Goal: Transaction & Acquisition: Purchase product/service

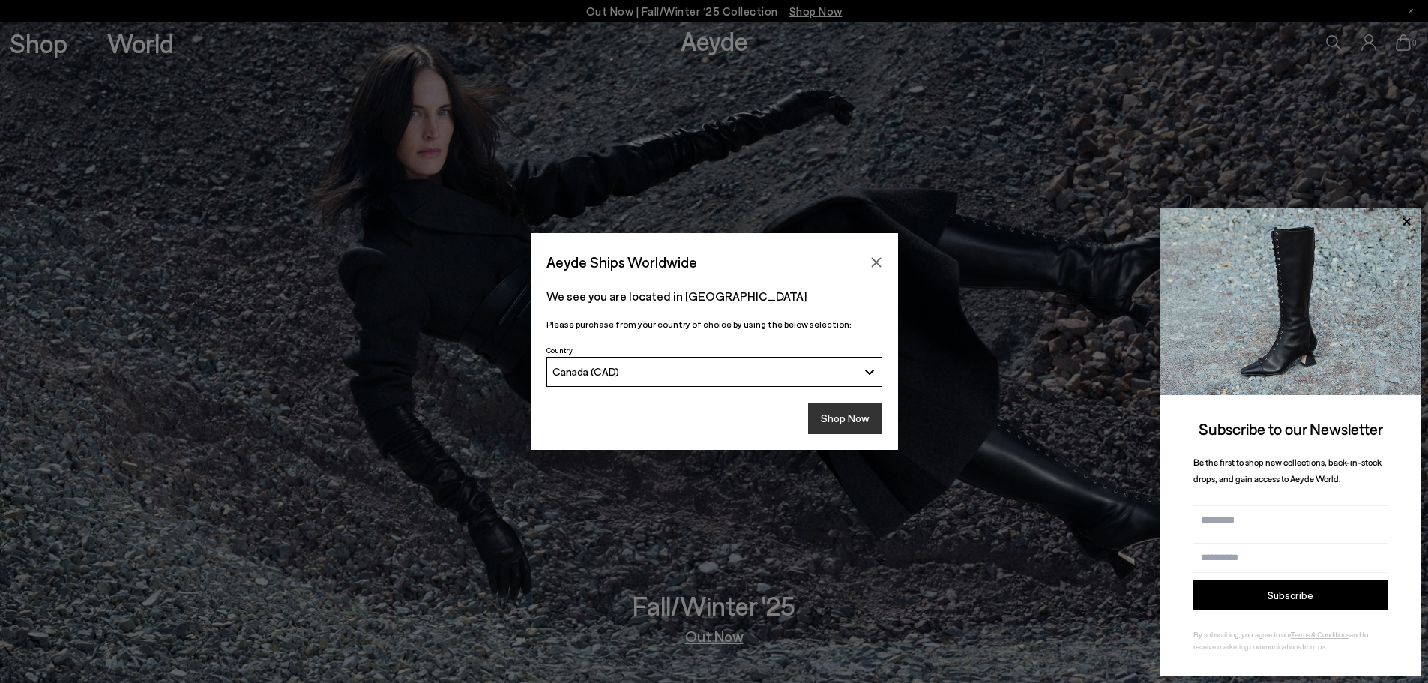
click at [850, 418] on button "Shop Now" at bounding box center [845, 418] width 74 height 31
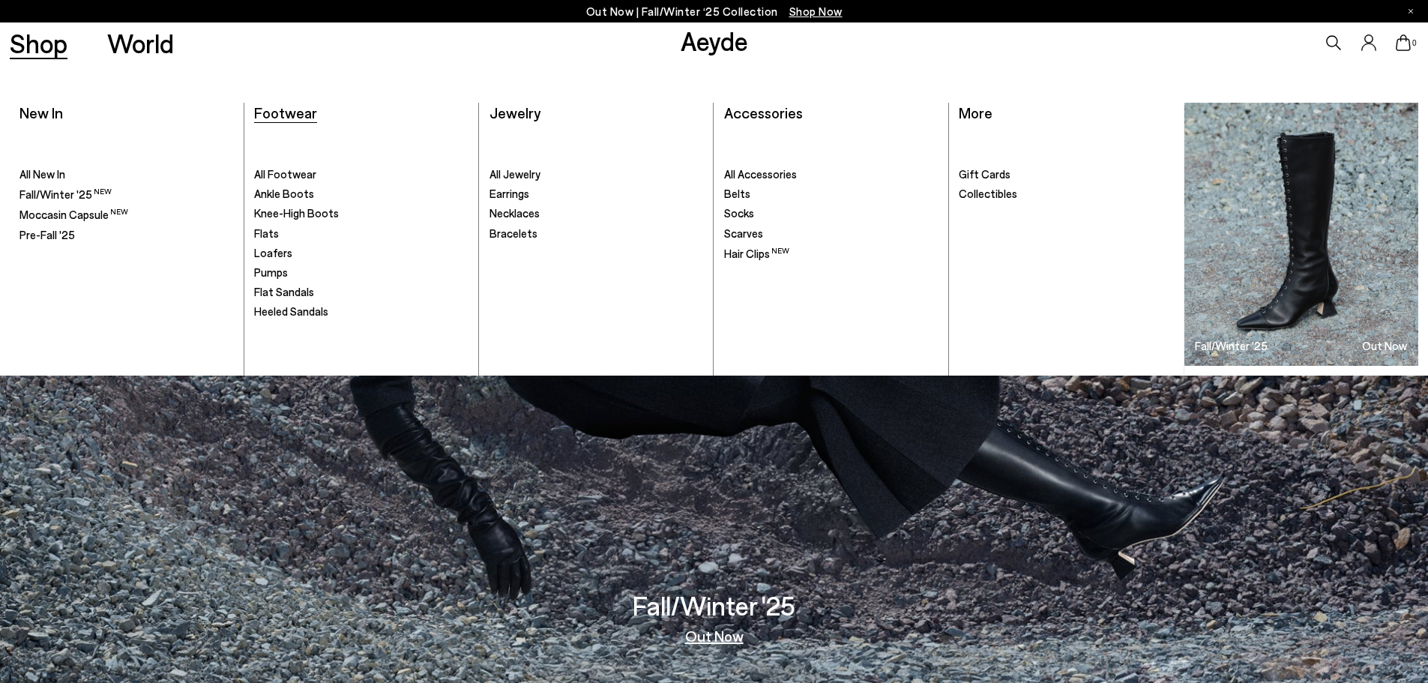
click at [299, 112] on span "Footwear" at bounding box center [285, 112] width 63 height 18
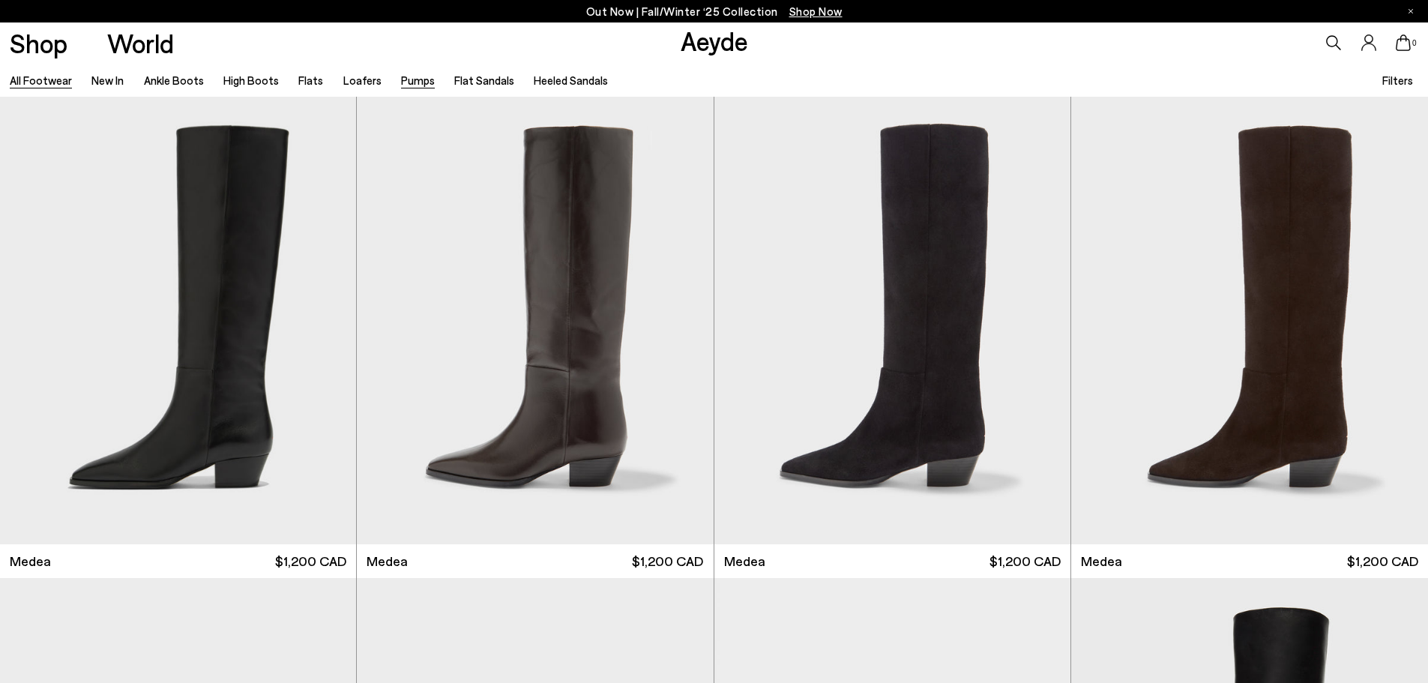
click at [401, 82] on link "Pumps" at bounding box center [418, 79] width 34 height 13
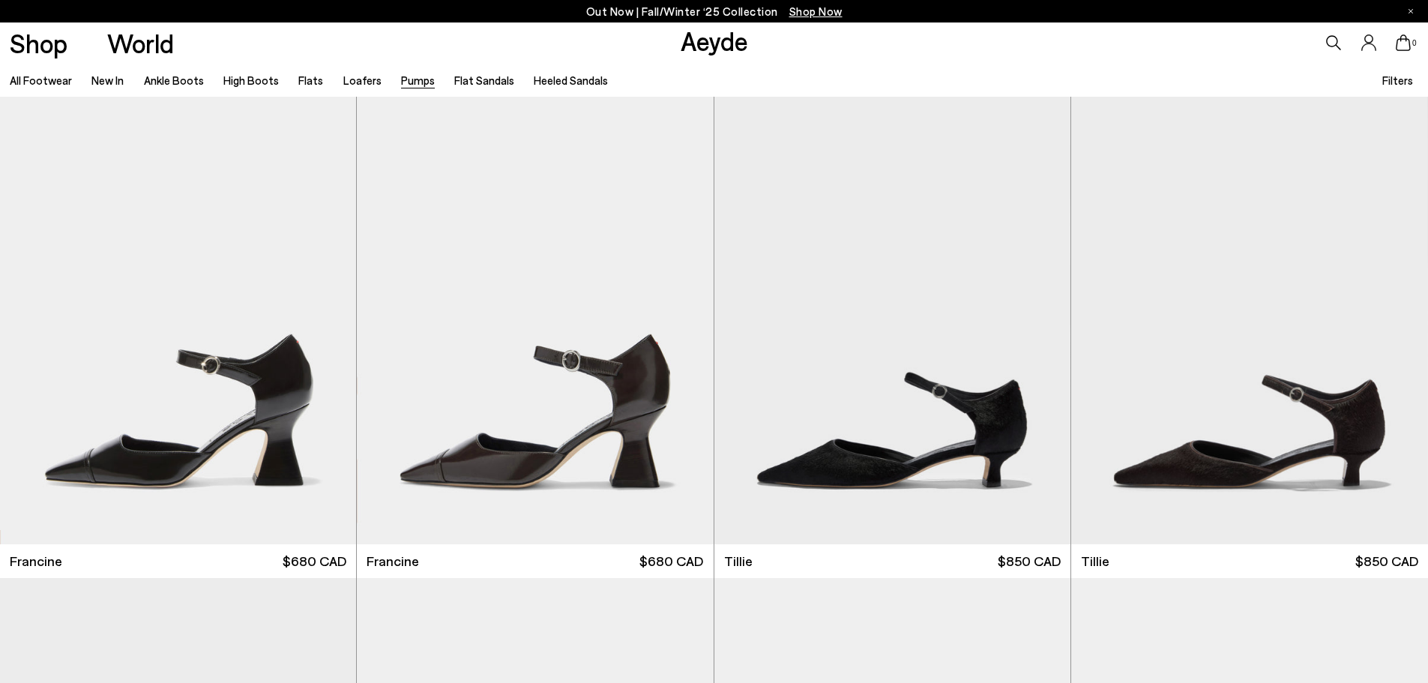
click at [1401, 85] on span "Filters" at bounding box center [1397, 79] width 31 height 13
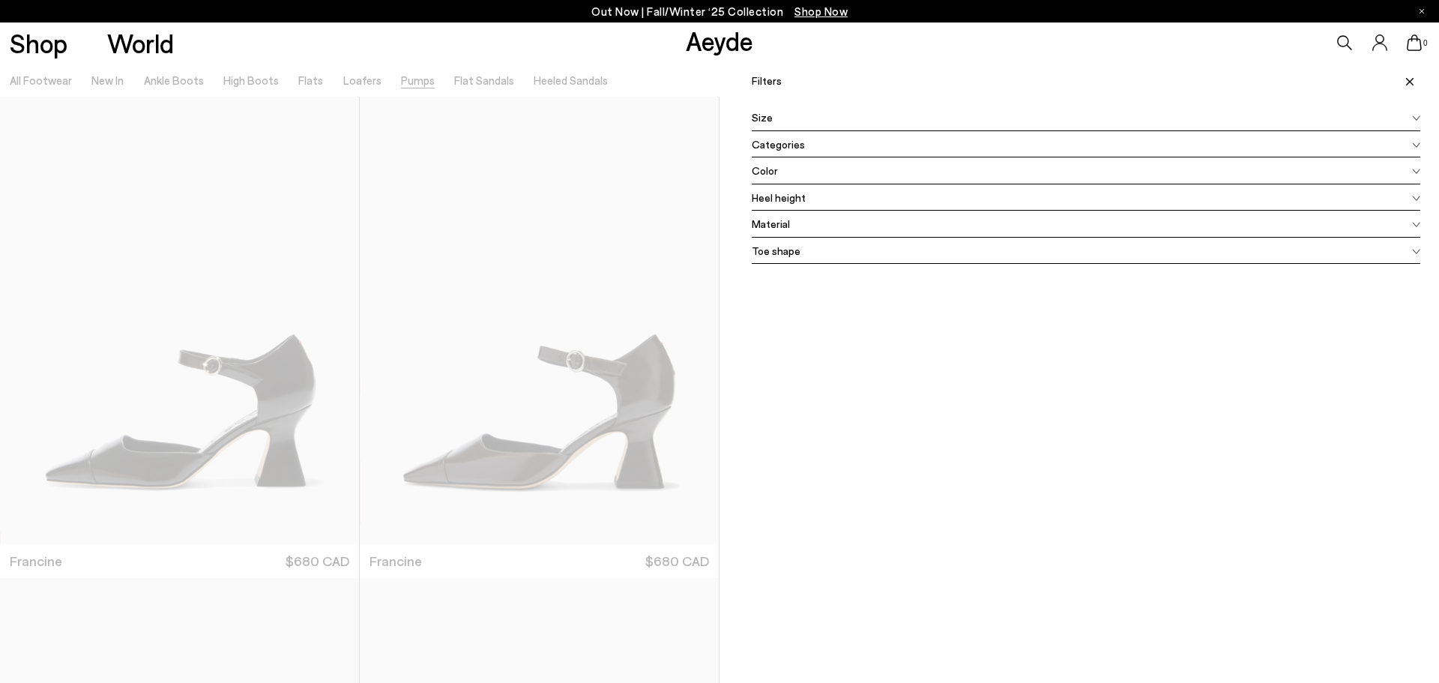
click at [656, 81] on div at bounding box center [360, 404] width 720 height 683
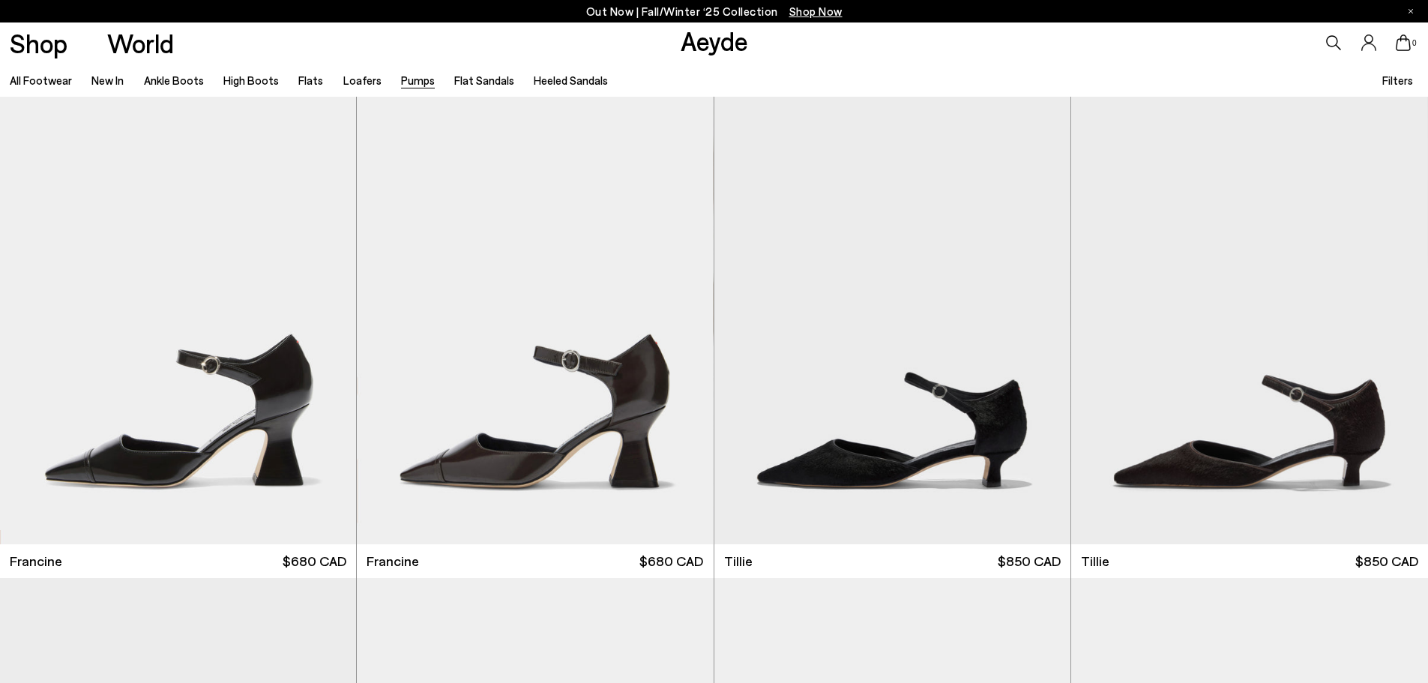
click at [1394, 81] on span "Filters" at bounding box center [1397, 79] width 31 height 13
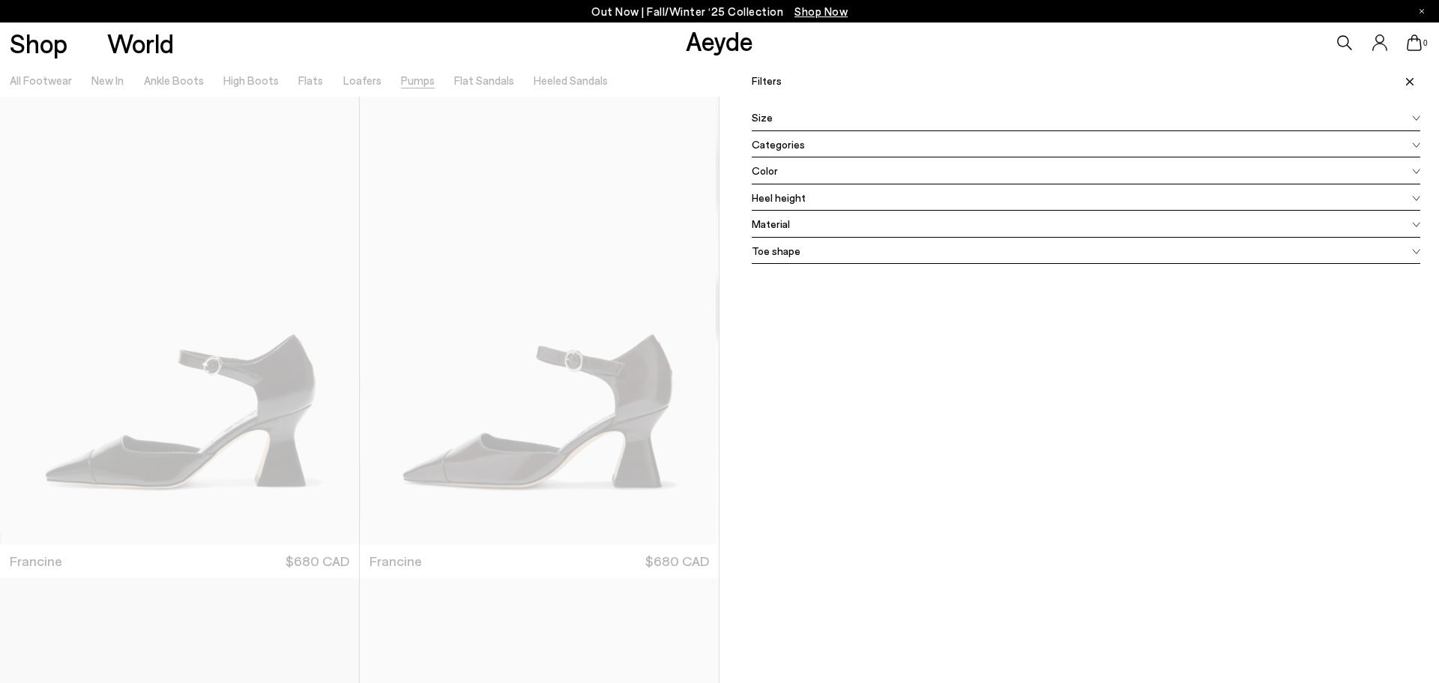
click at [526, 442] on div at bounding box center [360, 404] width 720 height 683
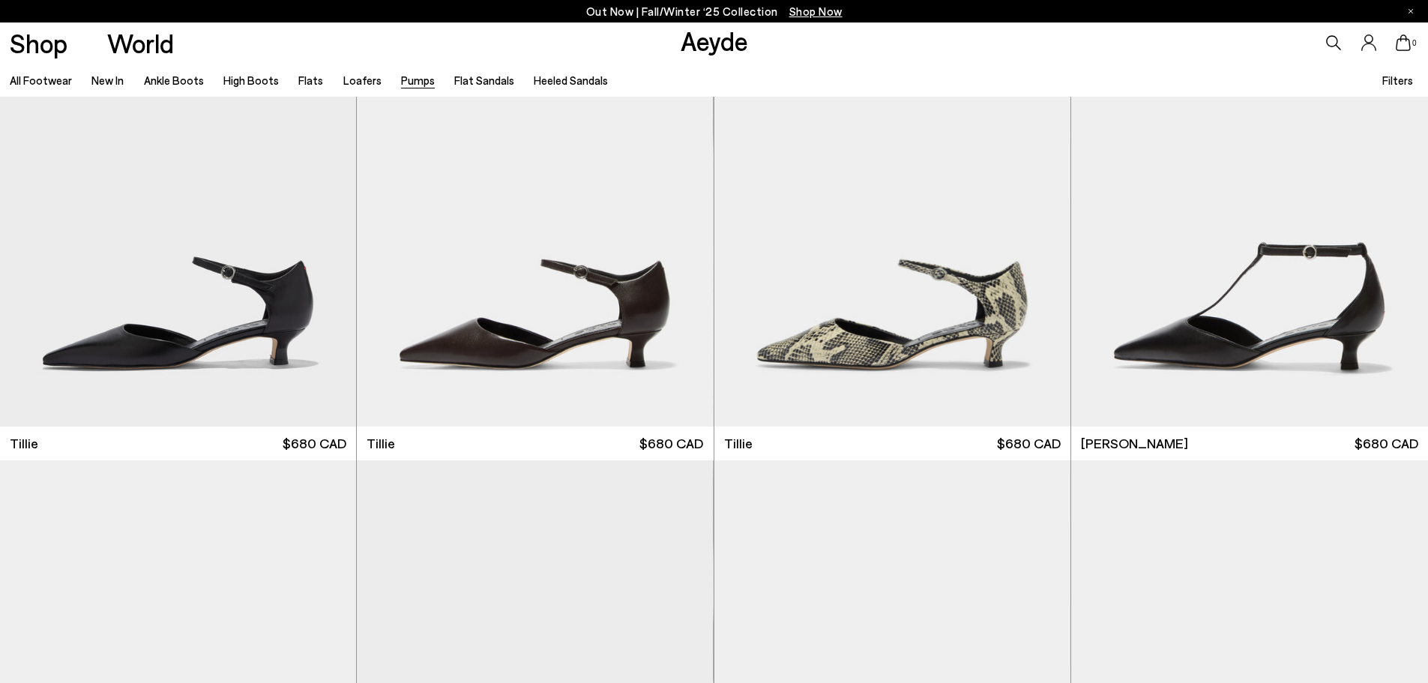
scroll to position [1125, 0]
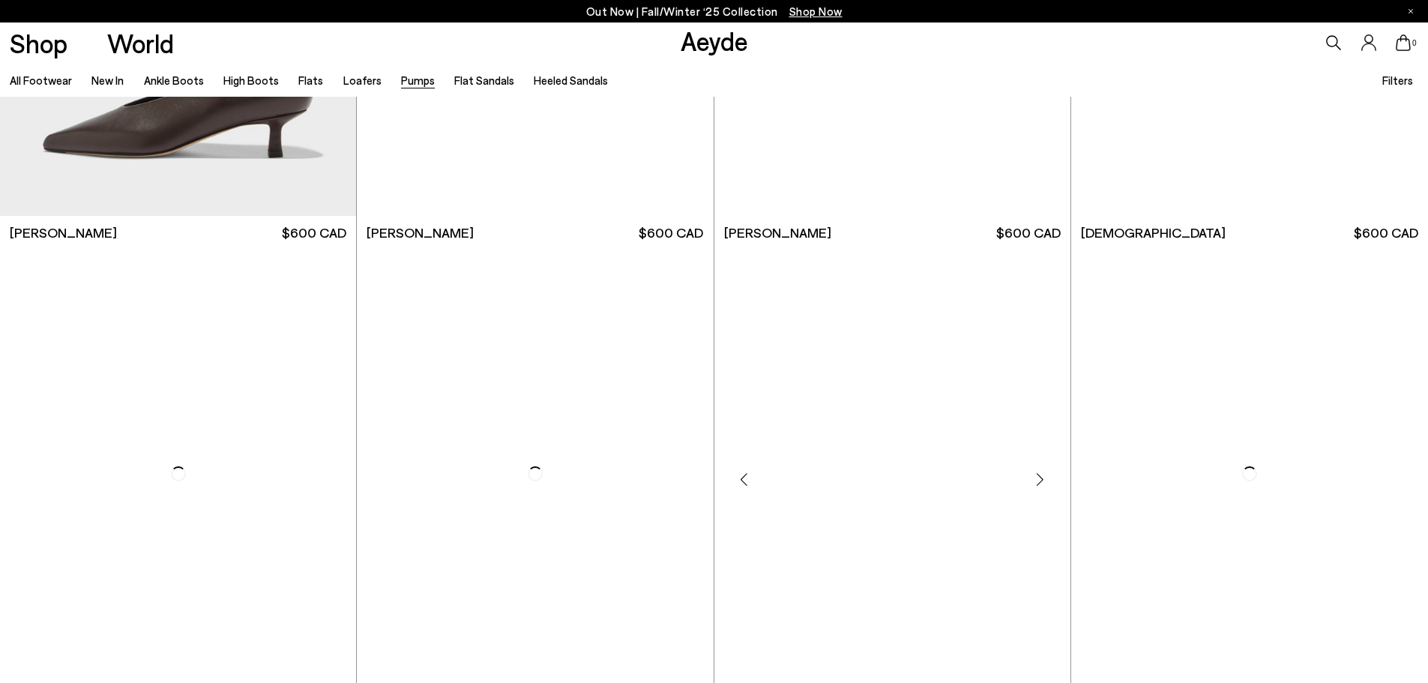
scroll to position [3074, 0]
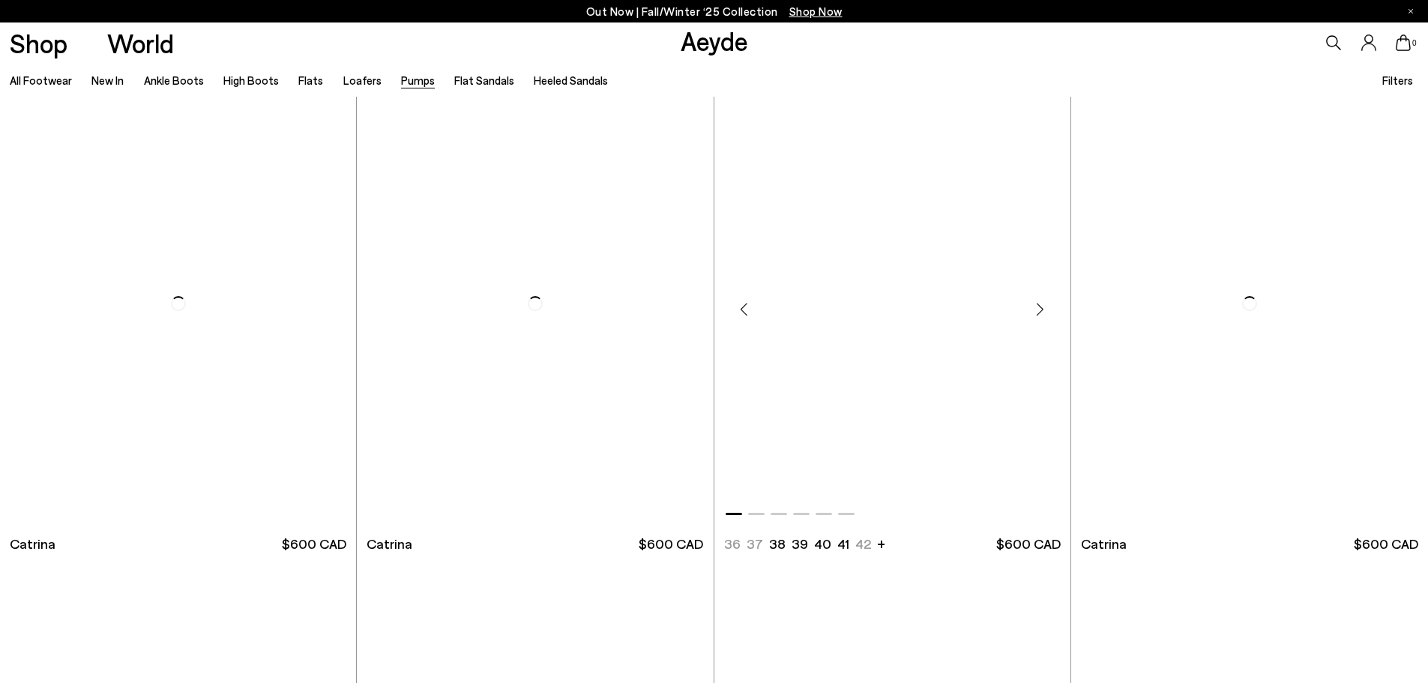
scroll to position [5848, 0]
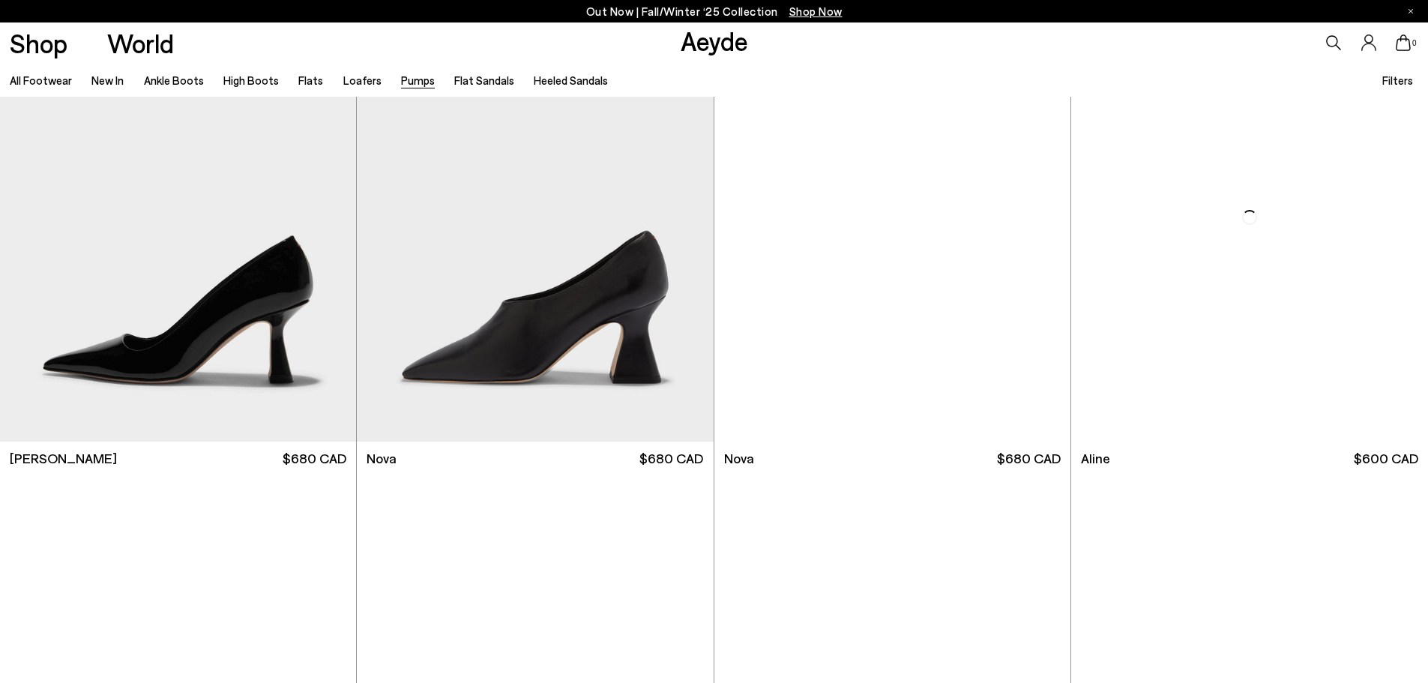
scroll to position [8247, 0]
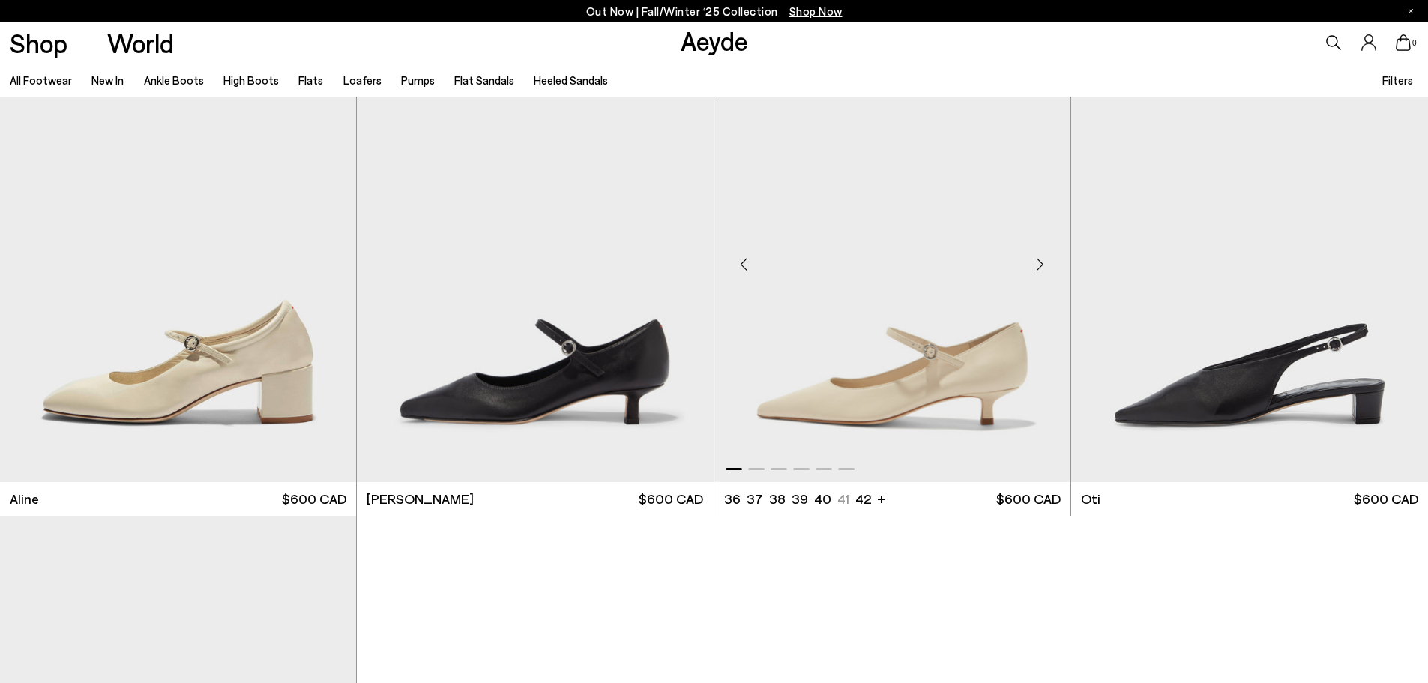
click at [878, 352] on img "1 / 6" at bounding box center [892, 258] width 356 height 448
click at [834, 413] on img "1 / 6" at bounding box center [892, 258] width 356 height 448
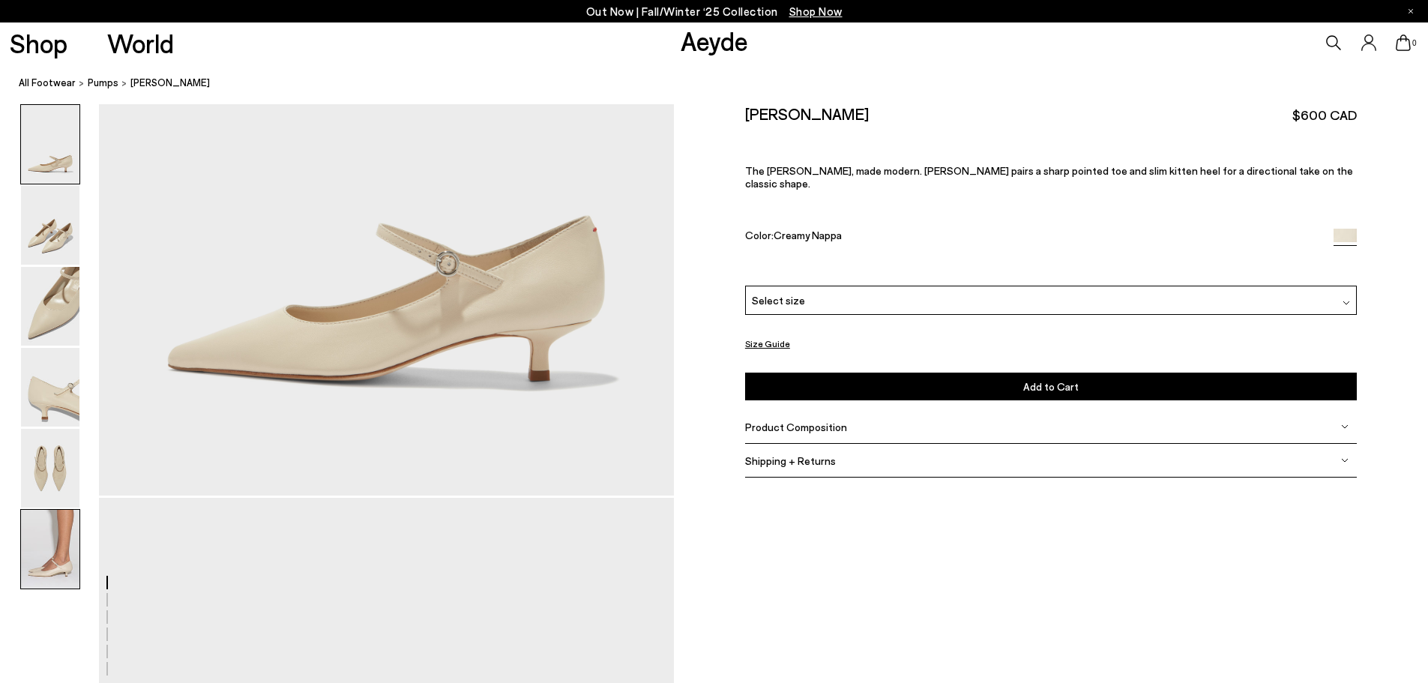
click at [55, 550] on img at bounding box center [50, 549] width 58 height 79
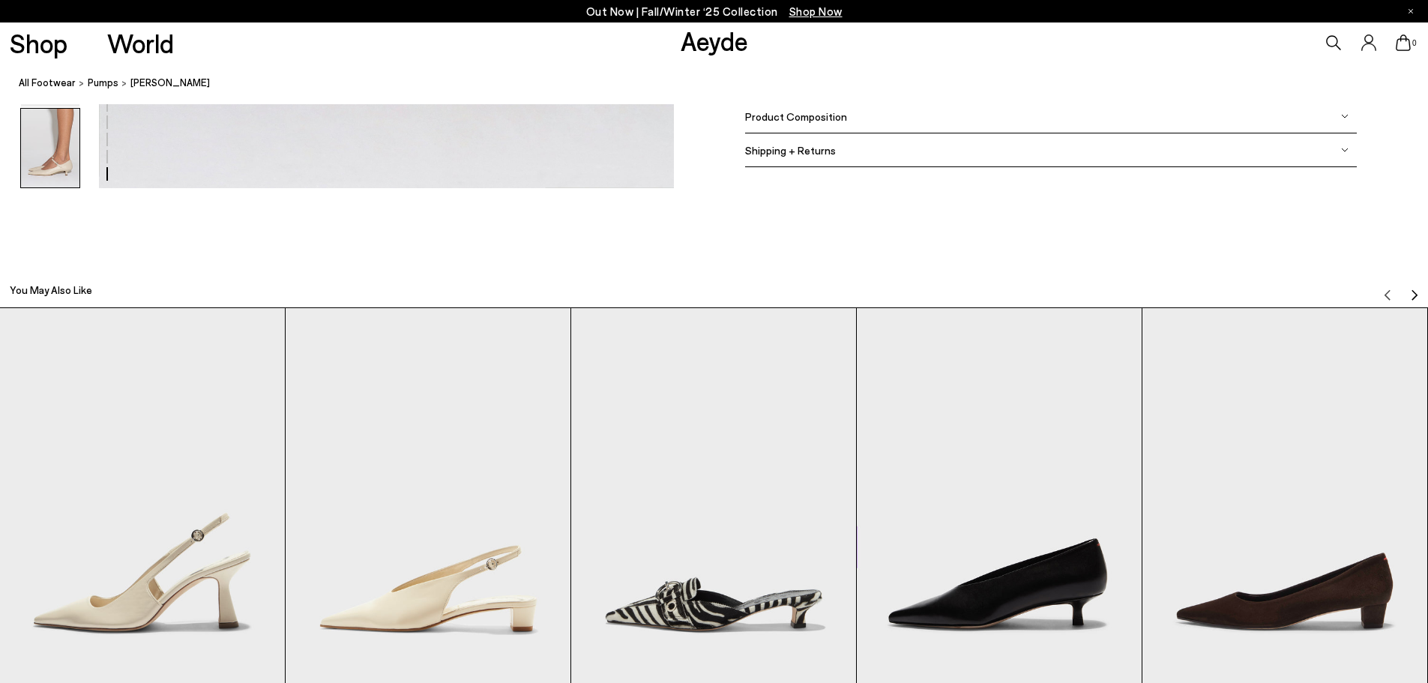
scroll to position [4156, 0]
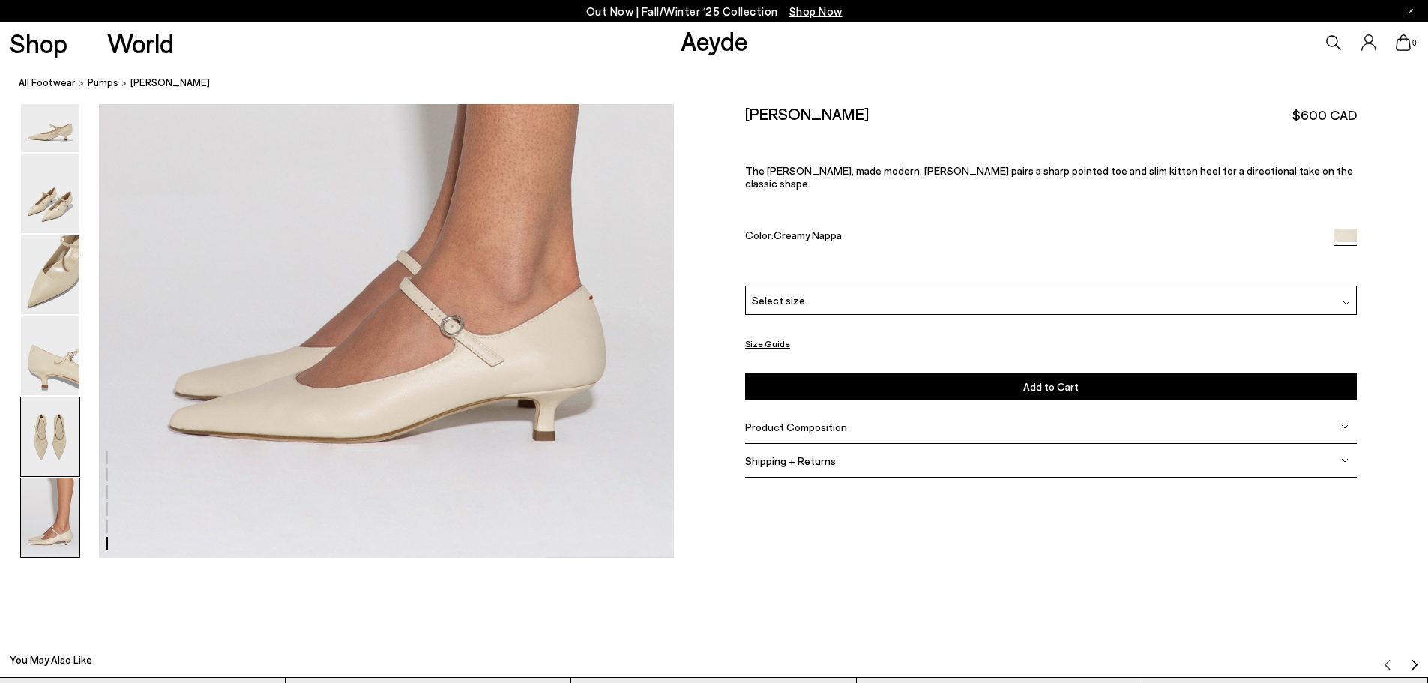
click at [52, 402] on img at bounding box center [50, 436] width 58 height 79
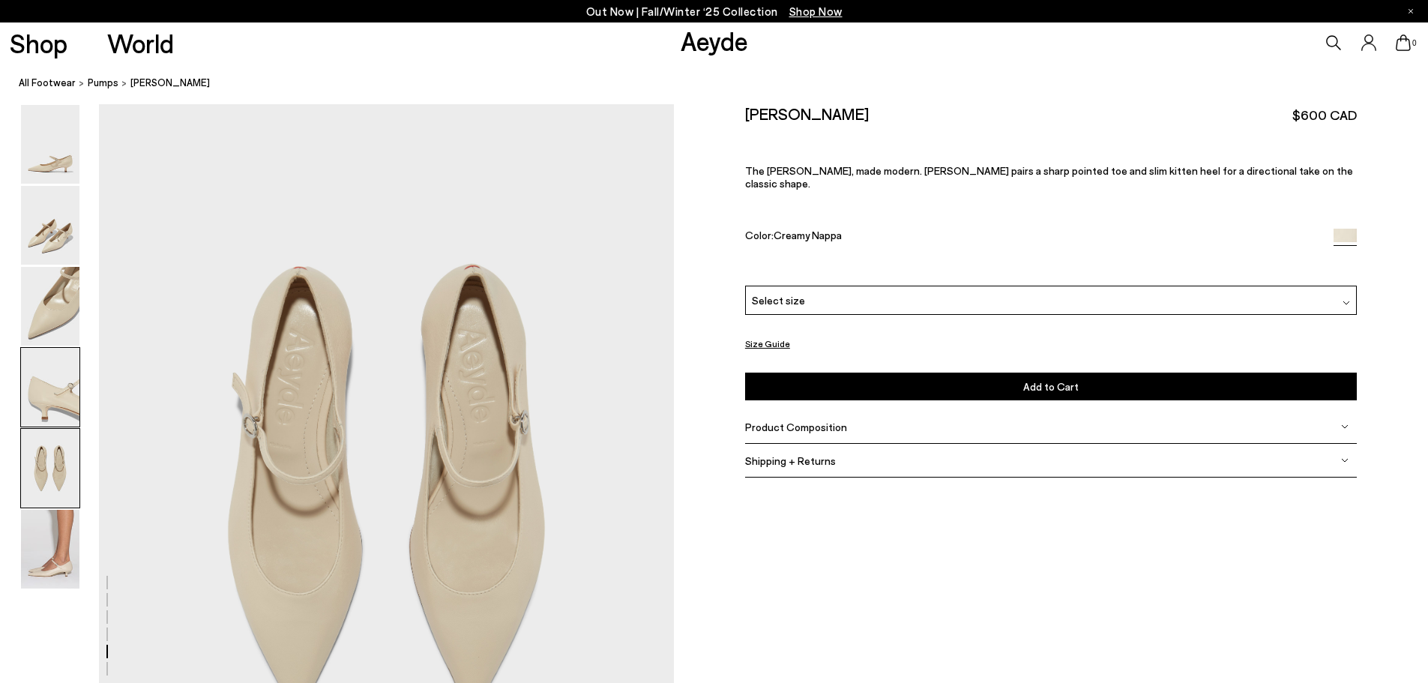
click at [52, 373] on img at bounding box center [50, 387] width 58 height 79
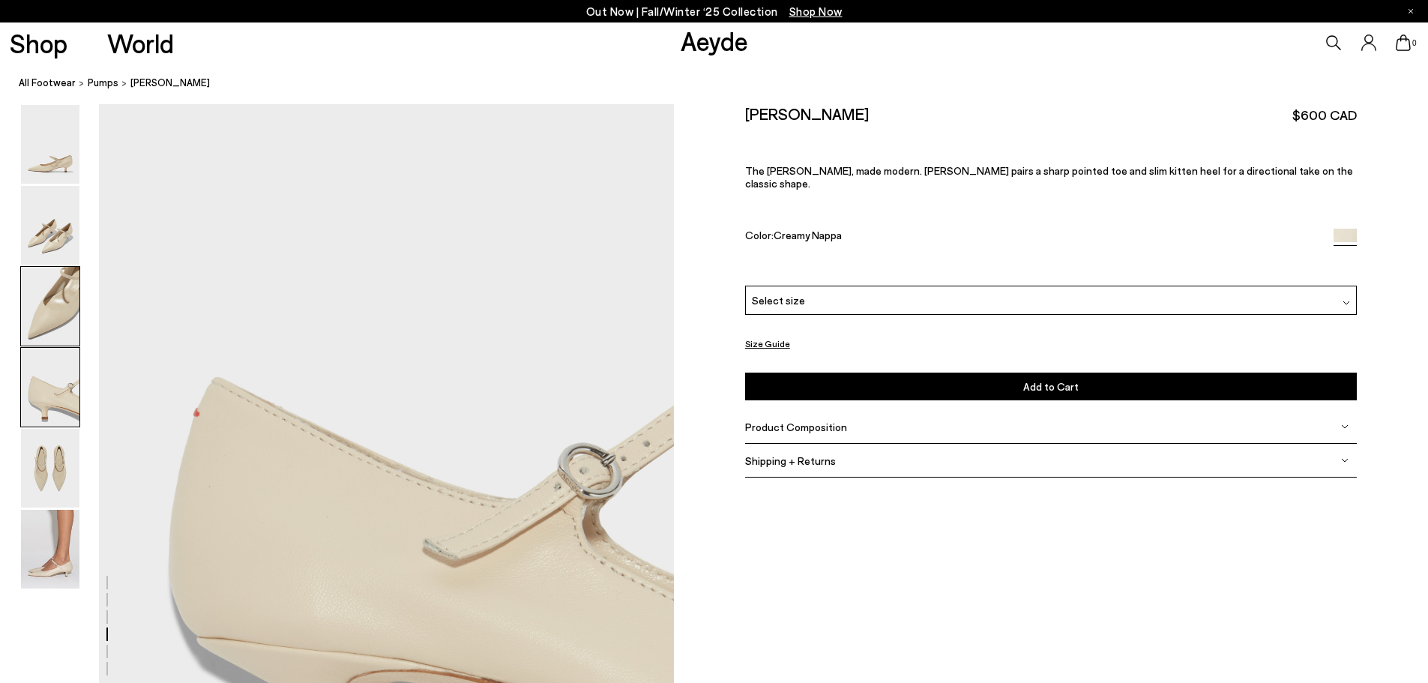
click at [51, 343] on img at bounding box center [50, 306] width 58 height 79
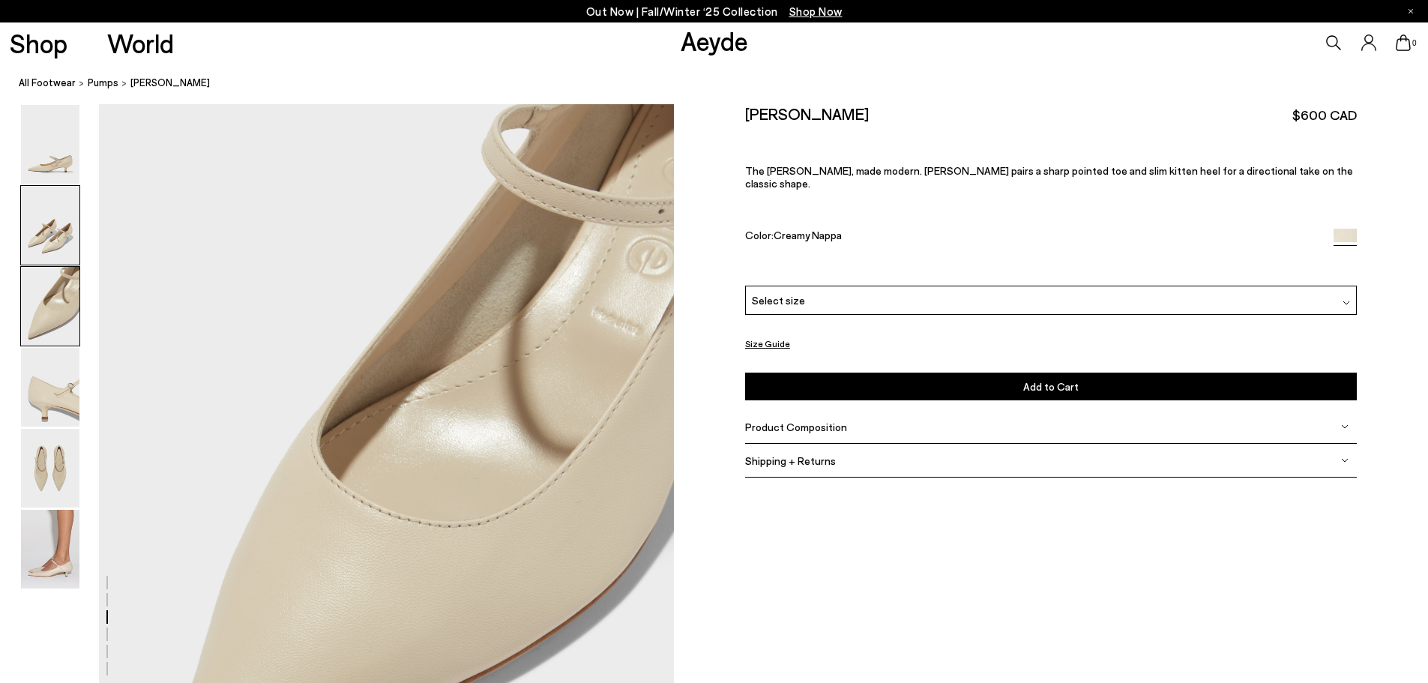
click at [49, 244] on img at bounding box center [50, 225] width 58 height 79
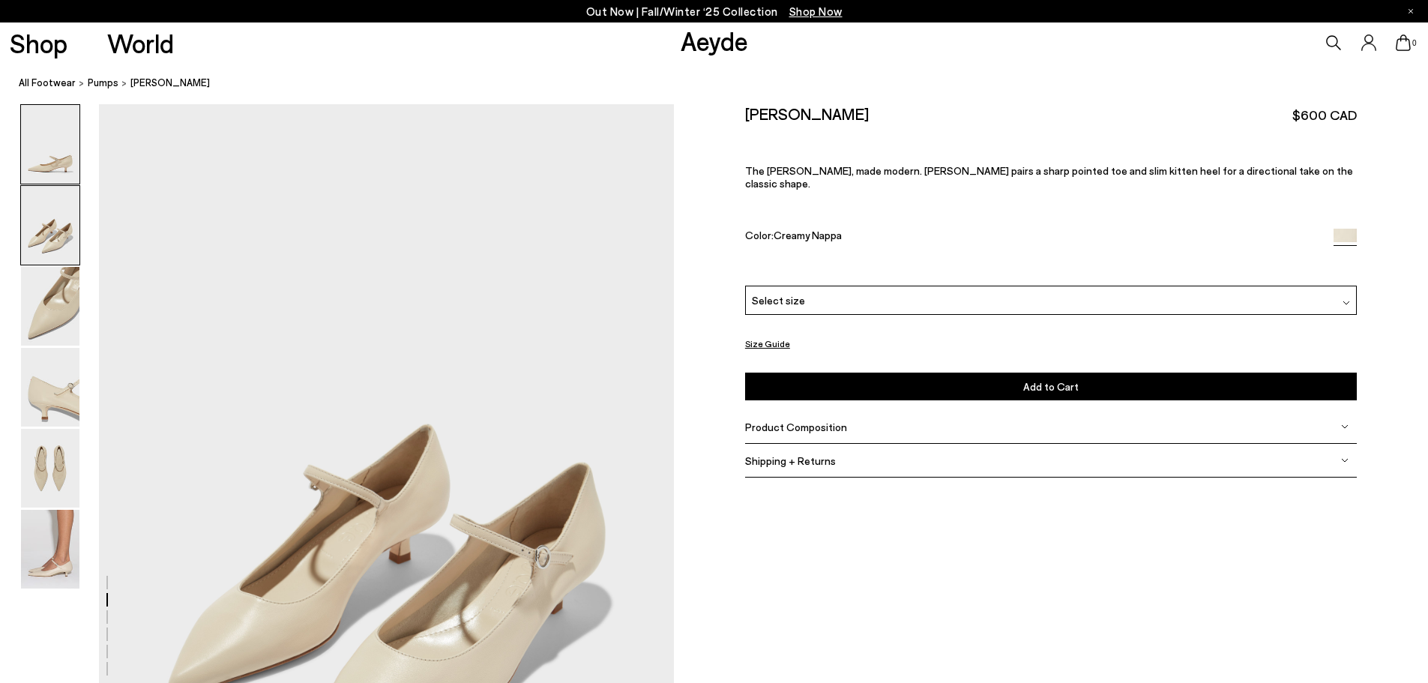
click at [40, 155] on img at bounding box center [50, 144] width 58 height 79
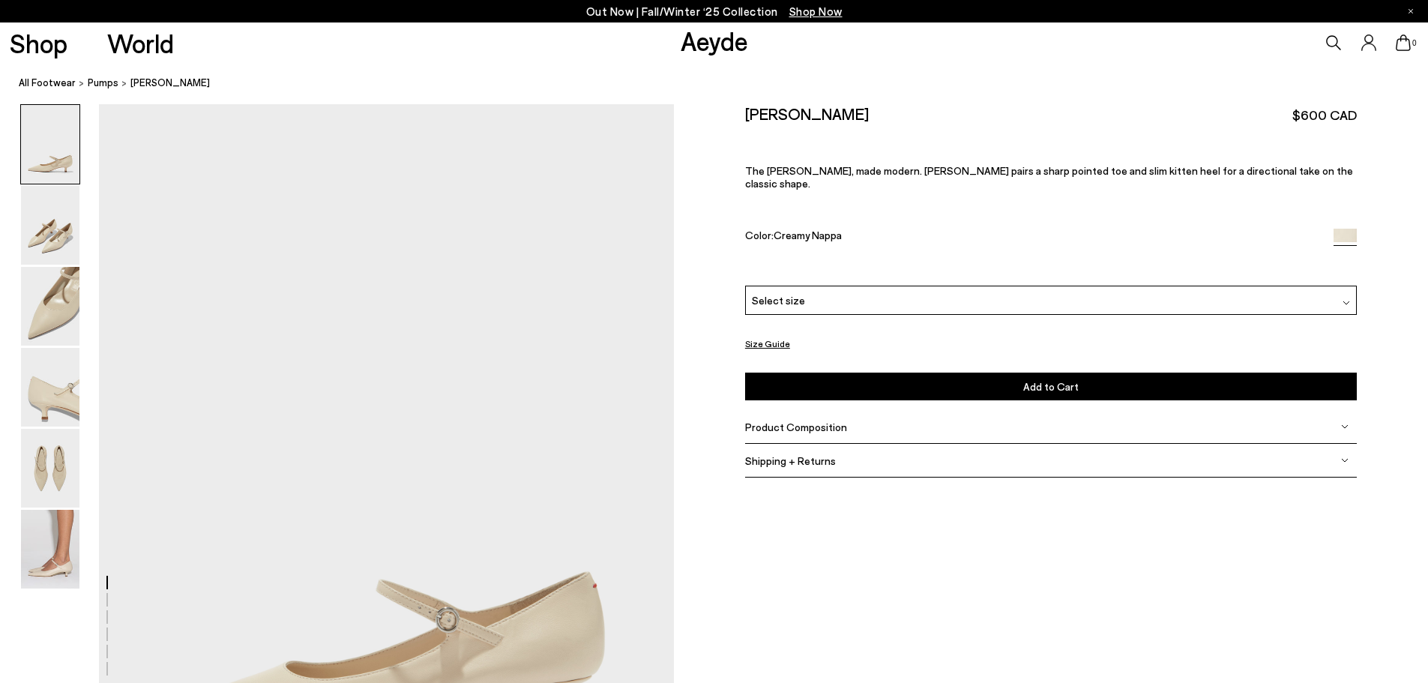
scroll to position [0, 0]
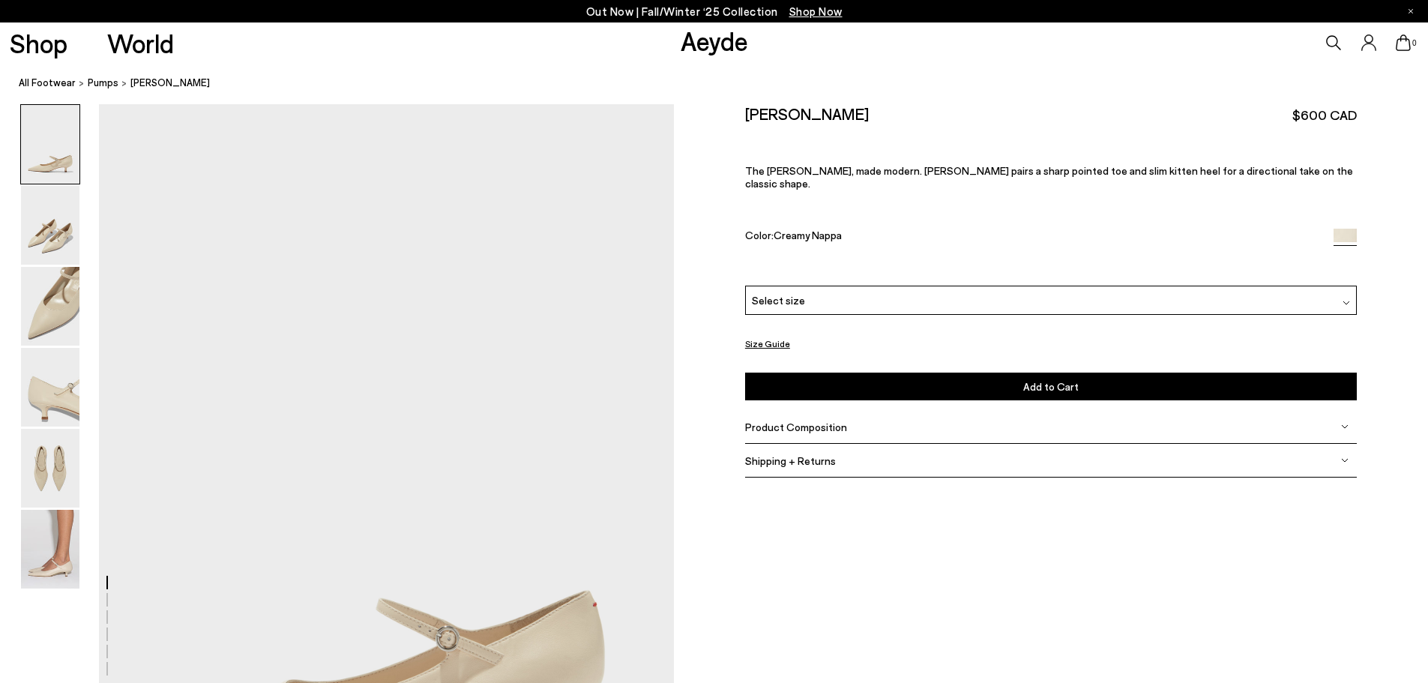
drag, startPoint x: 933, startPoint y: 113, endPoint x: 768, endPoint y: 121, distance: 164.4
click at [745, 112] on div "Polina Mary-Jane Pumps $600 CAD" at bounding box center [1051, 114] width 612 height 20
